Goal: Task Accomplishment & Management: Use online tool/utility

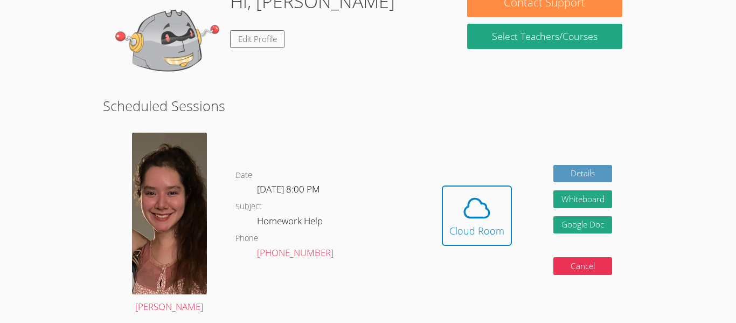
scroll to position [192, 0]
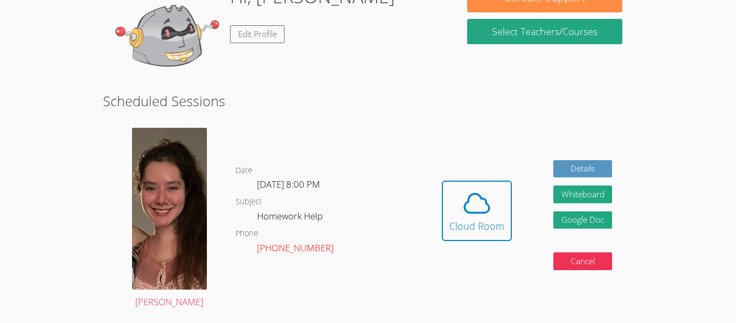
click at [278, 245] on link "[PHONE_NUMBER]" at bounding box center [295, 247] width 76 height 12
click at [164, 176] on img at bounding box center [169, 209] width 75 height 162
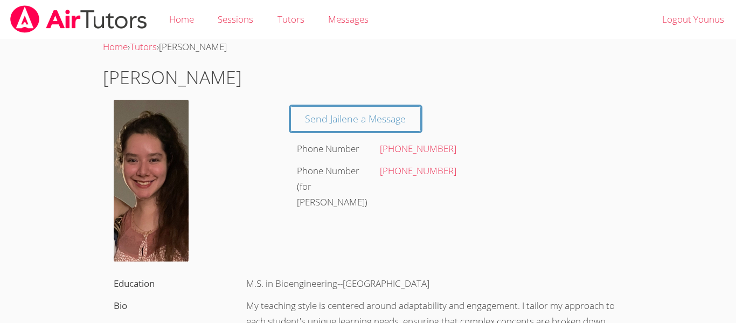
scroll to position [192, 0]
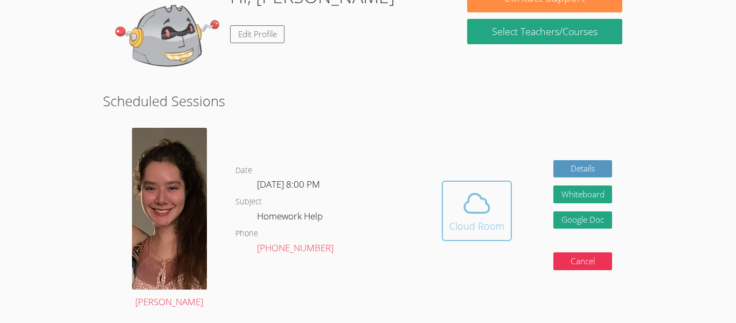
click at [462, 187] on button "Cloud Room" at bounding box center [477, 210] width 70 height 60
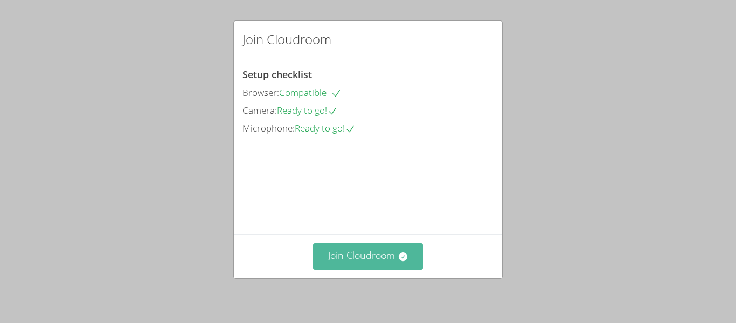
click at [393, 252] on button "Join Cloudroom" at bounding box center [368, 256] width 110 height 26
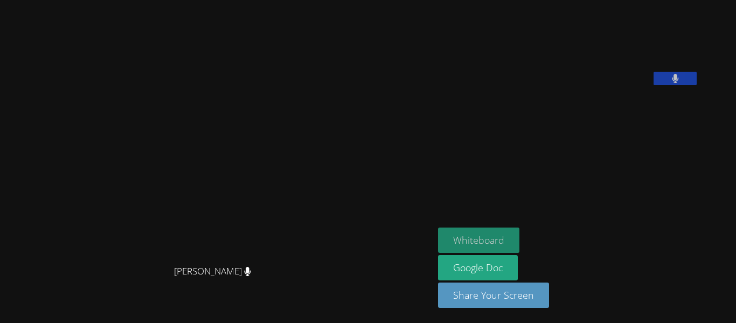
click at [456, 243] on button "Whiteboard" at bounding box center [478, 239] width 81 height 25
